Goal: Navigation & Orientation: Find specific page/section

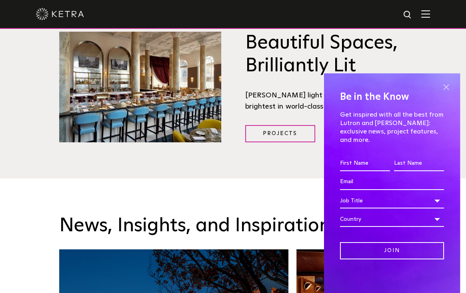
click at [448, 93] on span at bounding box center [446, 87] width 12 height 12
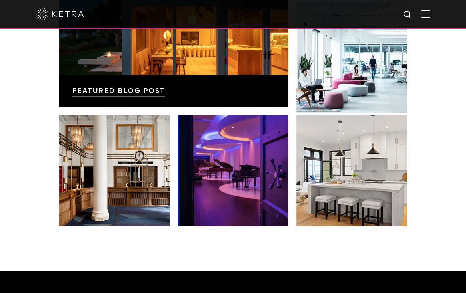
scroll to position [1533, 0]
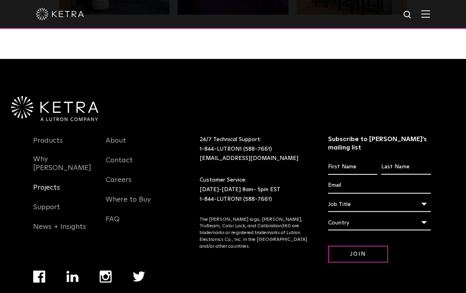
click at [52, 183] on link "Projects" at bounding box center [46, 192] width 27 height 18
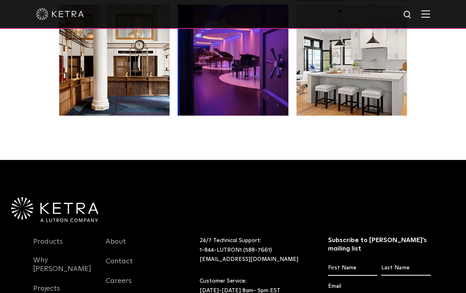
scroll to position [1533, 0]
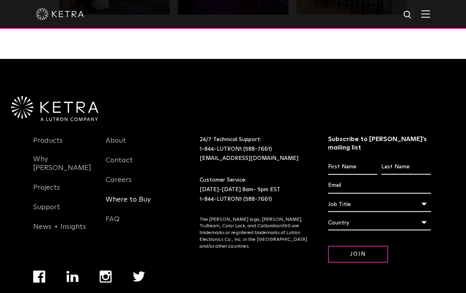
click at [119, 195] on link "Where to Buy" at bounding box center [128, 204] width 45 height 18
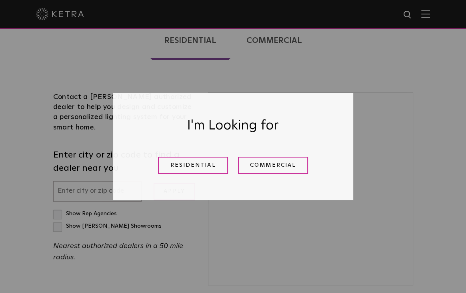
scroll to position [200, 0]
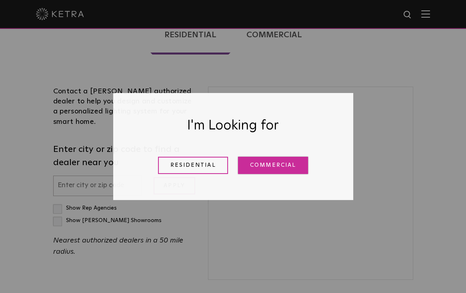
click at [279, 169] on link "Commercial" at bounding box center [273, 165] width 70 height 17
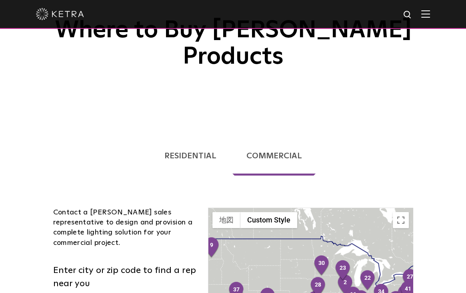
scroll to position [80, 0]
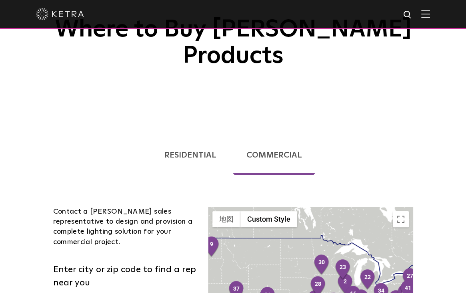
click at [207, 135] on link "Residential" at bounding box center [191, 154] width 80 height 39
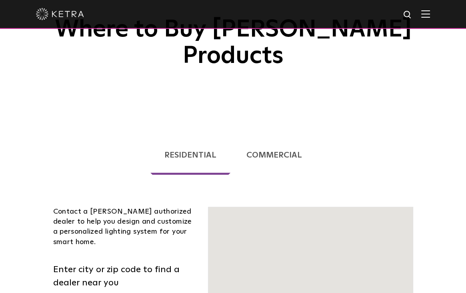
click at [199, 132] on ul "Residential Commercial" at bounding box center [233, 151] width 372 height 61
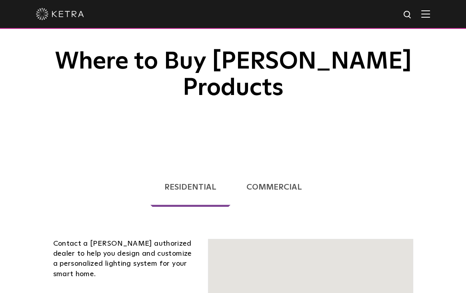
click at [43, 16] on img at bounding box center [60, 14] width 48 height 12
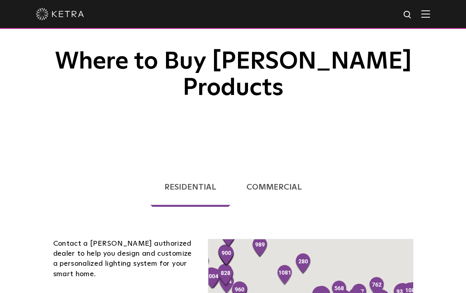
click at [28, 15] on div at bounding box center [233, 14] width 466 height 29
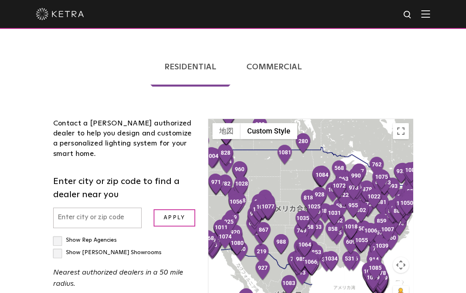
scroll to position [80, 0]
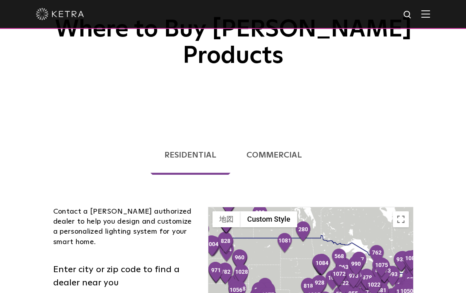
scroll to position [200, 0]
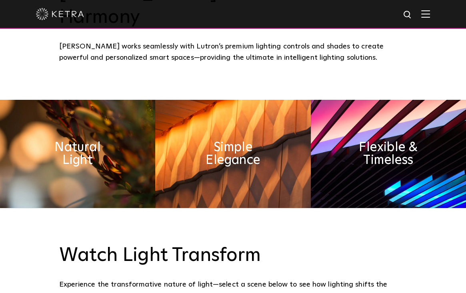
scroll to position [320, 0]
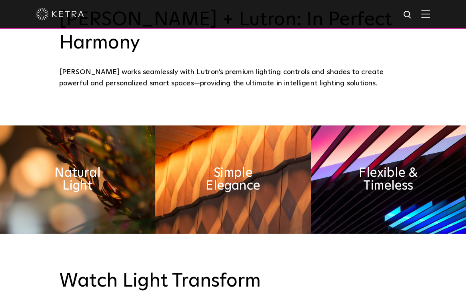
click at [430, 16] on img at bounding box center [426, 14] width 9 height 8
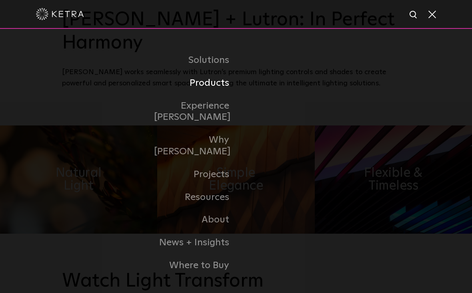
click at [218, 94] on link "Products" at bounding box center [195, 83] width 82 height 23
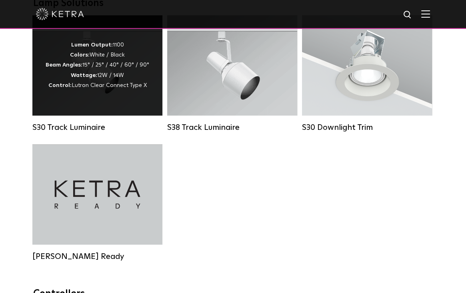
scroll to position [841, 0]
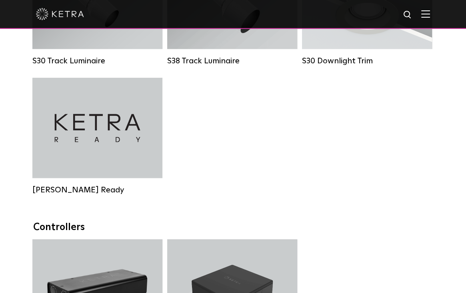
drag, startPoint x: 335, startPoint y: 276, endPoint x: 319, endPoint y: 264, distance: 20.3
